Goal: Task Accomplishment & Management: Manage account settings

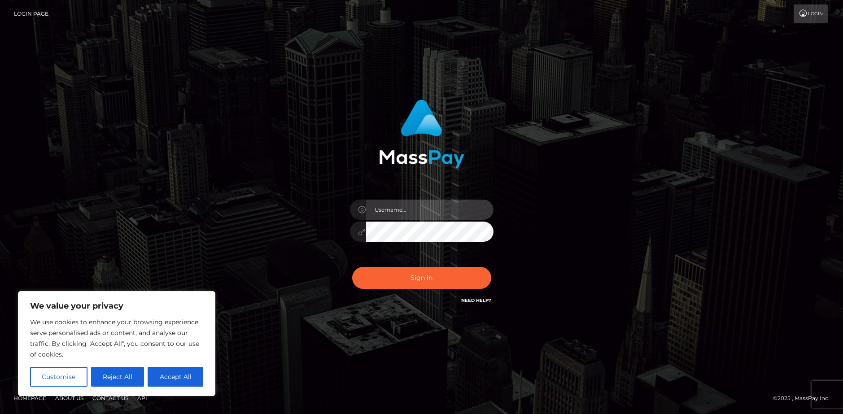
click at [401, 218] on input "text" at bounding box center [429, 210] width 127 height 20
type input "holyhollyphoebe"
click at [352, 267] on button "Sign in" at bounding box center [421, 278] width 139 height 22
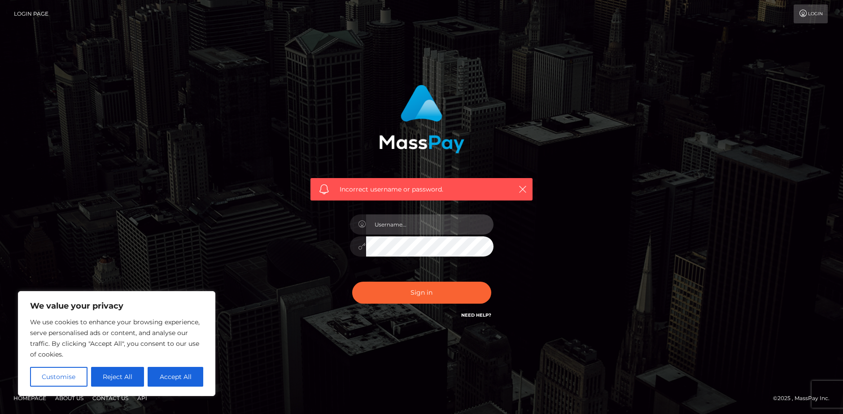
drag, startPoint x: 0, startPoint y: 0, endPoint x: 413, endPoint y: 232, distance: 473.4
click at [413, 232] on input "text" at bounding box center [429, 224] width 127 height 20
type input "[EMAIL_ADDRESS][DOMAIN_NAME]"
click at [352, 282] on button "Sign in" at bounding box center [421, 293] width 139 height 22
click at [178, 373] on button "Accept All" at bounding box center [176, 377] width 56 height 20
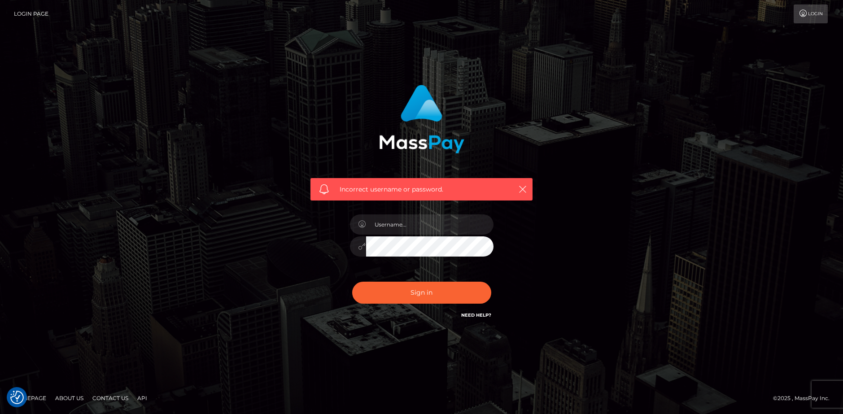
checkbox input "true"
click at [436, 222] on input "text" at bounding box center [429, 224] width 127 height 20
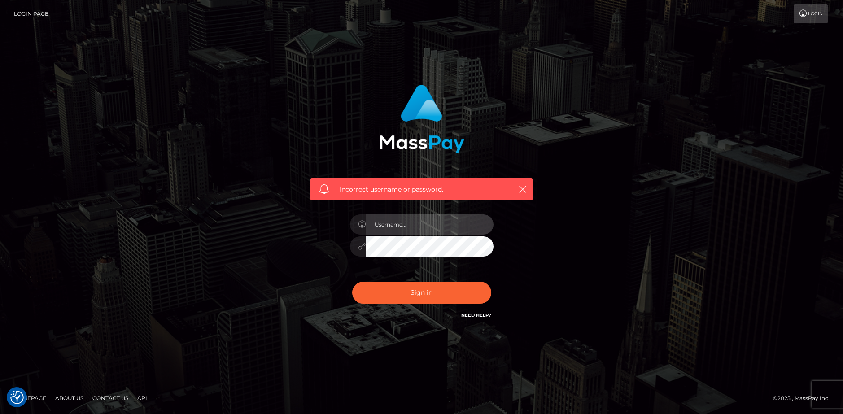
type input "hollyfoobey"
drag, startPoint x: 456, startPoint y: 222, endPoint x: 275, endPoint y: 222, distance: 181.2
click at [275, 222] on div "Incorrect username or password. hollyfoobey" at bounding box center [421, 207] width 511 height 258
click at [482, 311] on h6 "Need Help?" at bounding box center [476, 315] width 30 height 8
click at [480, 311] on h6 "Need Help?" at bounding box center [476, 315] width 30 height 8
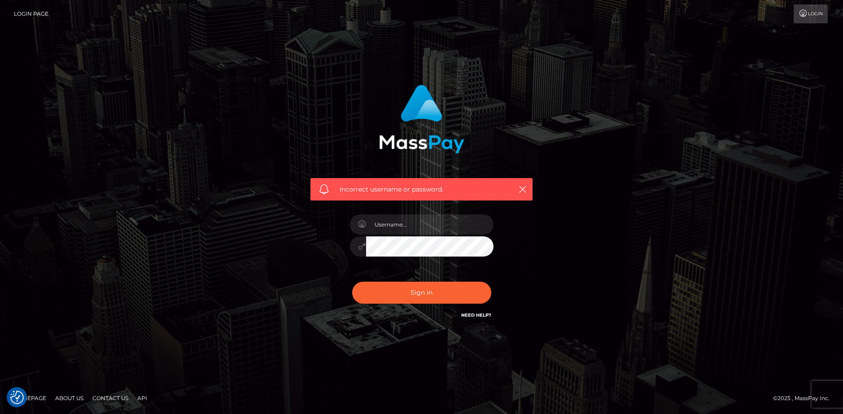
click at [477, 316] on link "Need Help?" at bounding box center [476, 315] width 30 height 6
click at [473, 313] on link "Need Help?" at bounding box center [476, 315] width 30 height 6
click at [453, 226] on input "text" at bounding box center [429, 224] width 127 height 20
type input "hollyphoebebusiness@gmail.com"
click at [352, 282] on button "Sign in" at bounding box center [421, 293] width 139 height 22
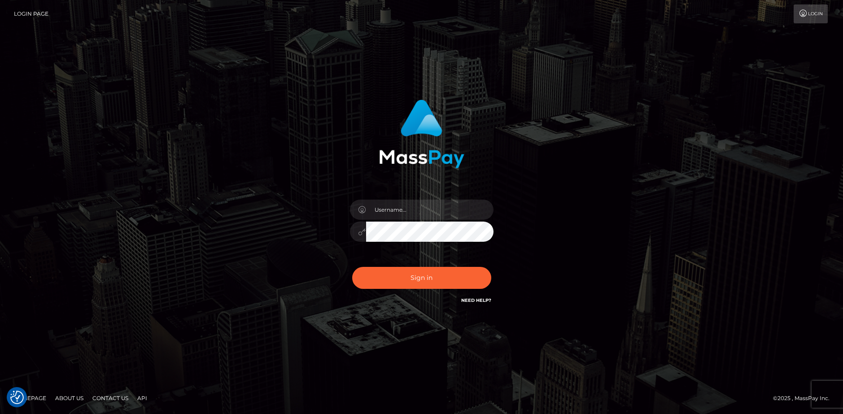
click at [480, 300] on link "Need Help?" at bounding box center [476, 300] width 30 height 6
drag, startPoint x: 480, startPoint y: 300, endPoint x: 470, endPoint y: 300, distance: 9.4
click at [474, 300] on link "Need Help?" at bounding box center [476, 300] width 30 height 6
click at [470, 300] on link "Need Help?" at bounding box center [476, 300] width 30 height 6
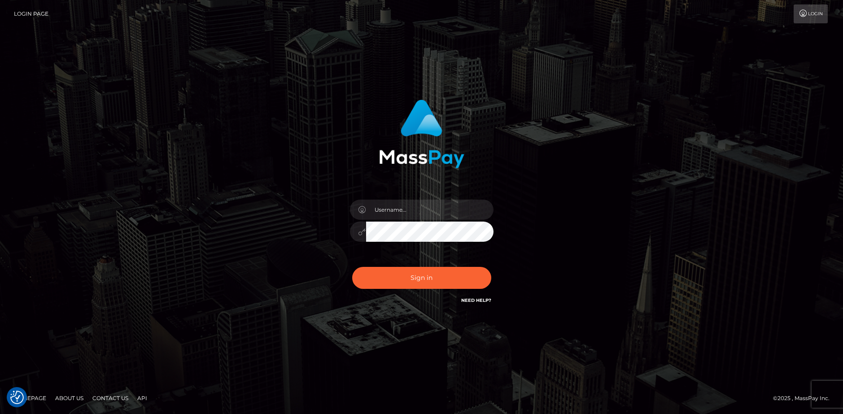
click at [467, 300] on link "Need Help?" at bounding box center [476, 300] width 30 height 6
click at [464, 300] on link "Need Help?" at bounding box center [476, 300] width 30 height 6
click at [439, 218] on input "text" at bounding box center [429, 210] width 127 height 20
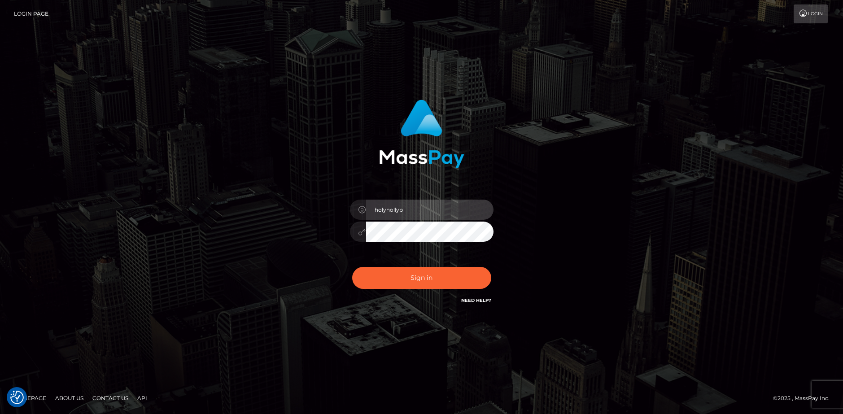
type input "holyhollyphoebe"
click at [352, 267] on button "Sign in" at bounding box center [421, 278] width 139 height 22
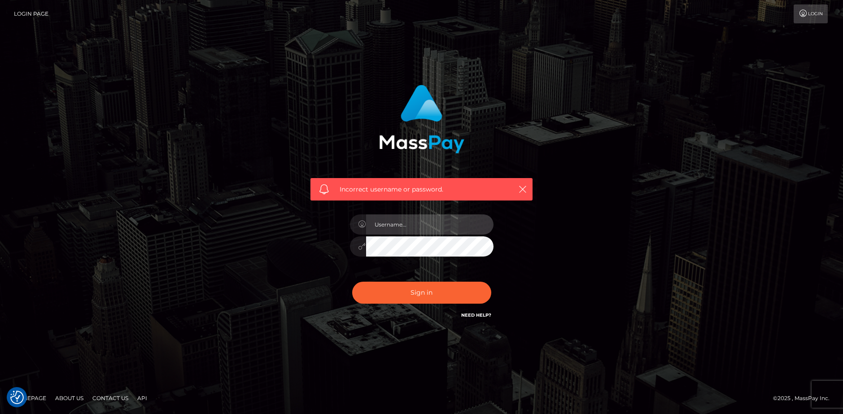
click at [460, 226] on input "text" at bounding box center [429, 224] width 127 height 20
type input "unholyhollyy"
click at [352, 282] on button "Sign in" at bounding box center [421, 293] width 139 height 22
click at [396, 219] on input "text" at bounding box center [429, 224] width 127 height 20
type input "unholyhollyy"
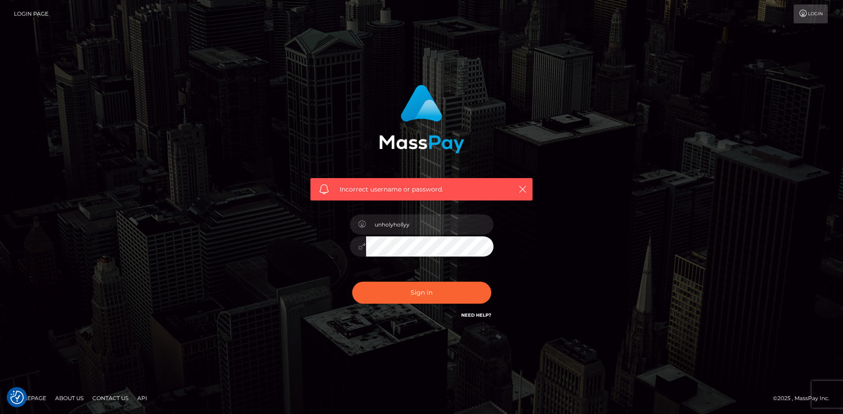
click at [352, 282] on button "Sign in" at bounding box center [421, 293] width 139 height 22
click at [432, 222] on input "text" at bounding box center [429, 224] width 127 height 20
click at [252, 297] on div "Incorrect username or password." at bounding box center [421, 207] width 511 height 258
click at [813, 16] on link "Login" at bounding box center [811, 13] width 34 height 19
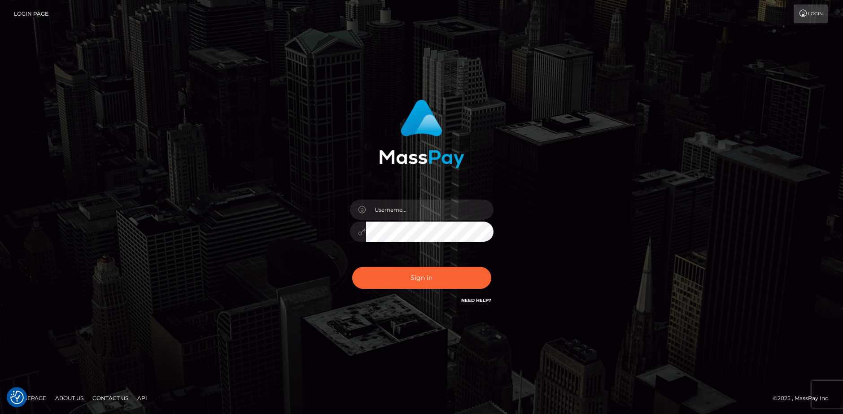
click at [445, 191] on div "Sign in" at bounding box center [422, 202] width 236 height 219
click at [446, 202] on input "text" at bounding box center [429, 210] width 127 height 20
